Goal: Check status: Check status

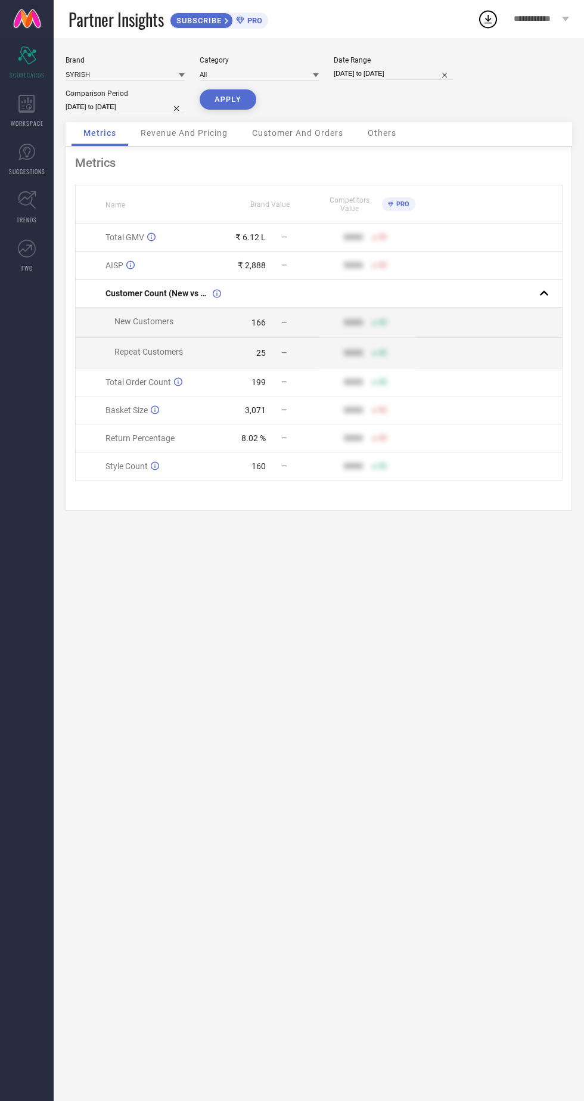
select select "8"
select select "2025"
select select "9"
select select "2025"
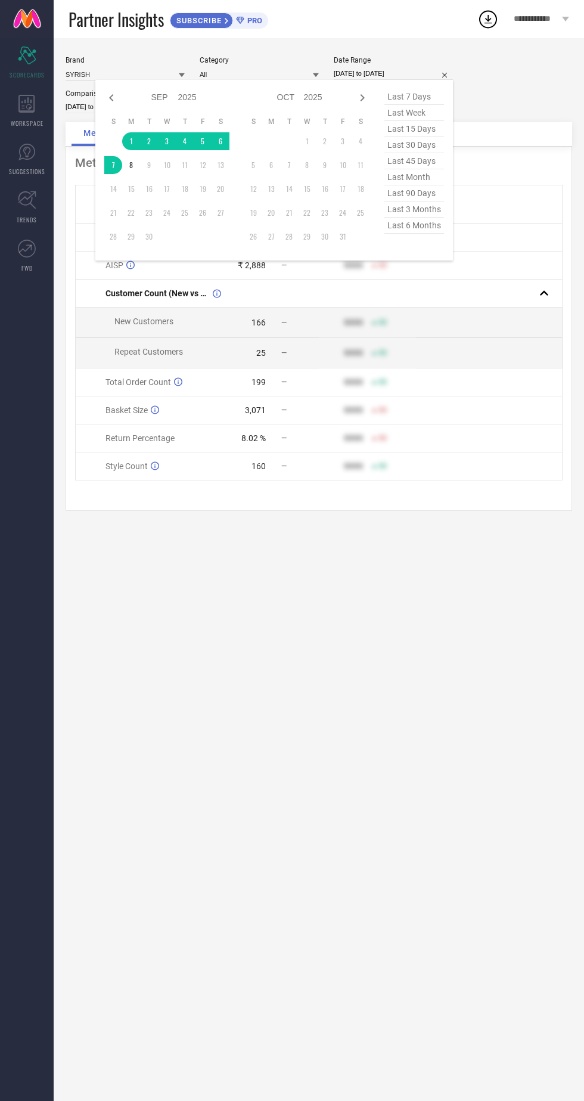
click at [117, 144] on td at bounding box center [113, 141] width 18 height 18
click at [121, 144] on td at bounding box center [113, 141] width 18 height 18
click at [118, 139] on td at bounding box center [113, 141] width 18 height 18
click at [129, 151] on table "S M T W T F S 1 2 3 4 5 6 7 8 9 10 11 12 13 14 15 16 17 18 19 20 21 22 23 24 25…" at bounding box center [166, 181] width 125 height 141
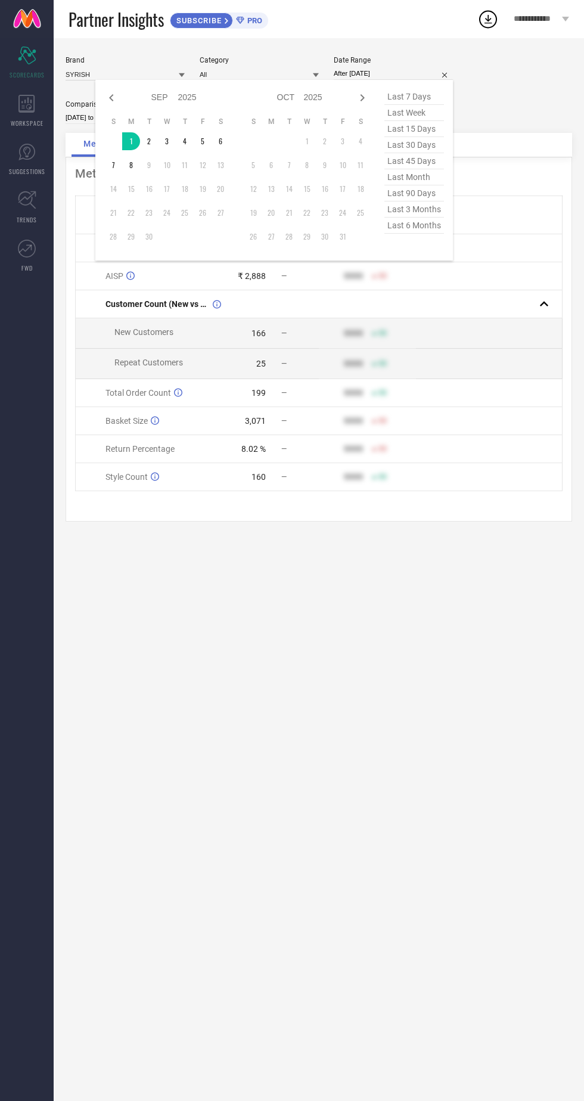
type input "[DATE] to [DATE]"
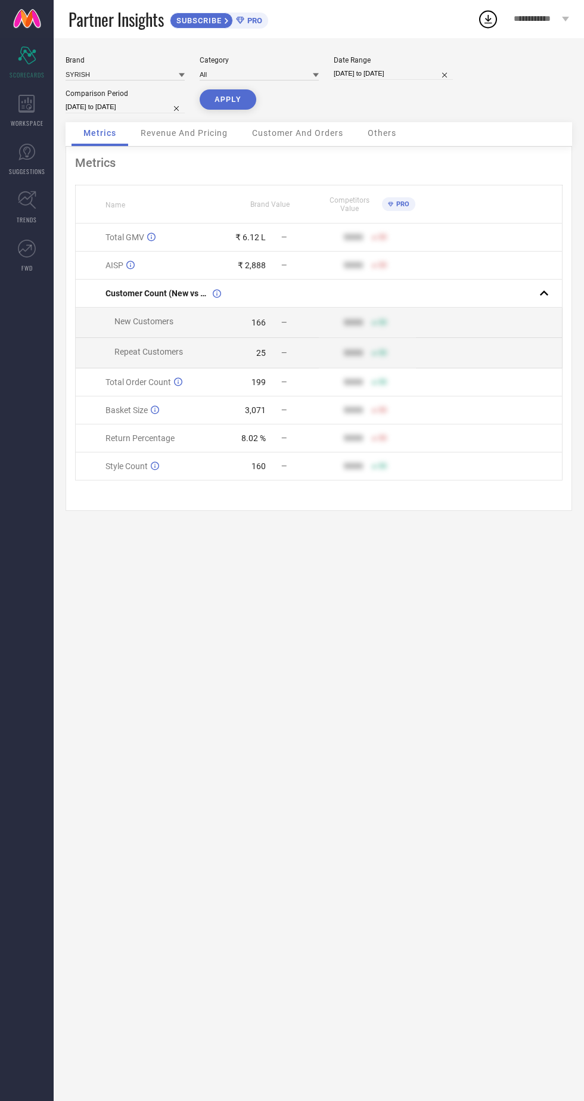
click at [235, 101] on button "APPLY" at bounding box center [228, 99] width 57 height 20
